Goal: Check status: Check status

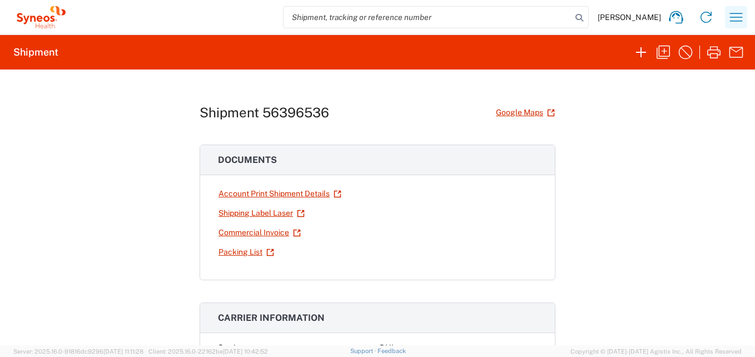
click at [742, 13] on icon "button" at bounding box center [736, 17] width 18 height 18
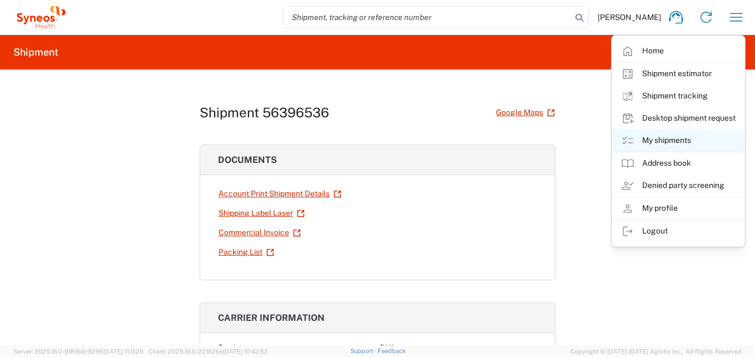
click at [676, 139] on link "My shipments" at bounding box center [678, 140] width 132 height 22
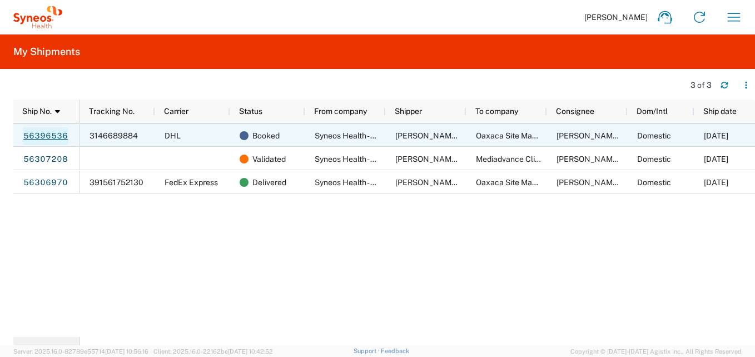
click at [48, 135] on link "56396536" at bounding box center [46, 136] width 46 height 18
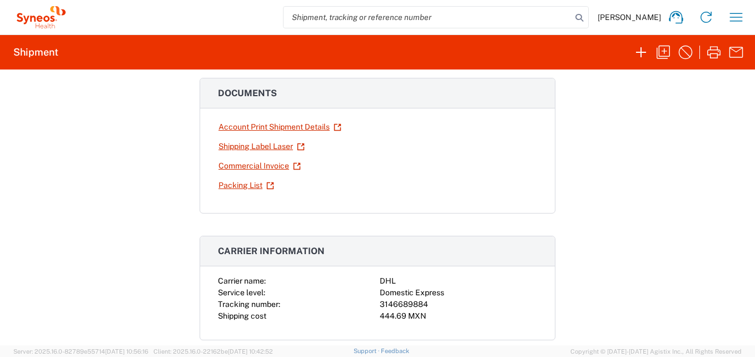
scroll to position [56, 0]
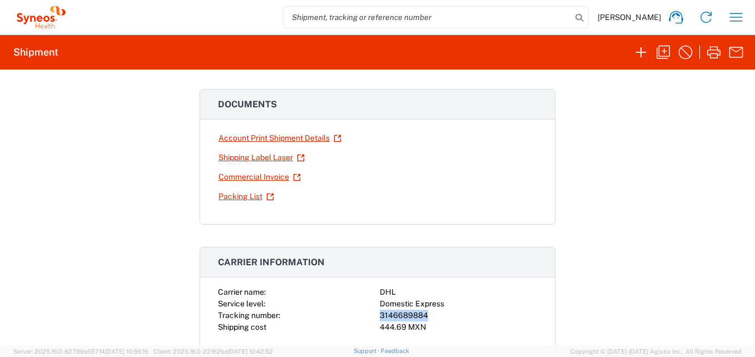
drag, startPoint x: 423, startPoint y: 313, endPoint x: 373, endPoint y: 317, distance: 50.7
click at [373, 317] on div "Carrier name: DHL Service level: Domestic Express Tracking number: 3146689884 S…" at bounding box center [377, 309] width 319 height 47
copy div "3146689884"
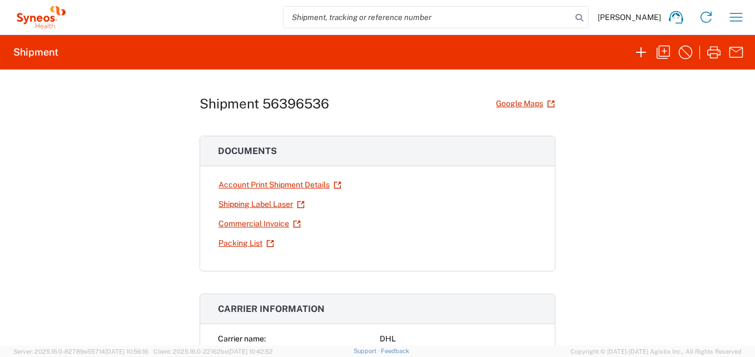
scroll to position [0, 0]
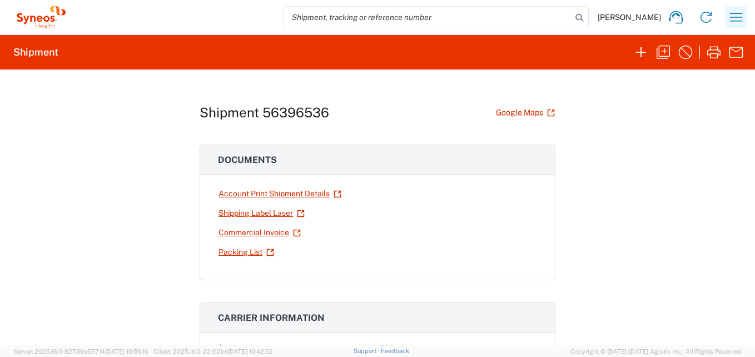
click at [739, 21] on icon "button" at bounding box center [736, 17] width 18 height 18
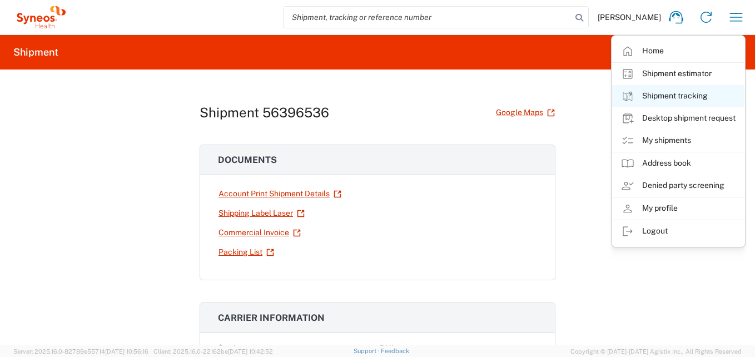
click at [697, 97] on link "Shipment tracking" at bounding box center [678, 96] width 132 height 22
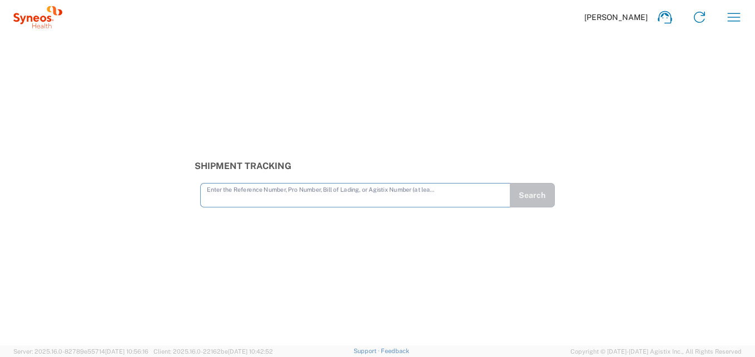
click at [251, 194] on input "text" at bounding box center [355, 193] width 297 height 19
type input "3146689884"
click at [531, 196] on button "Search" at bounding box center [532, 195] width 45 height 24
